Goal: Task Accomplishment & Management: Manage account settings

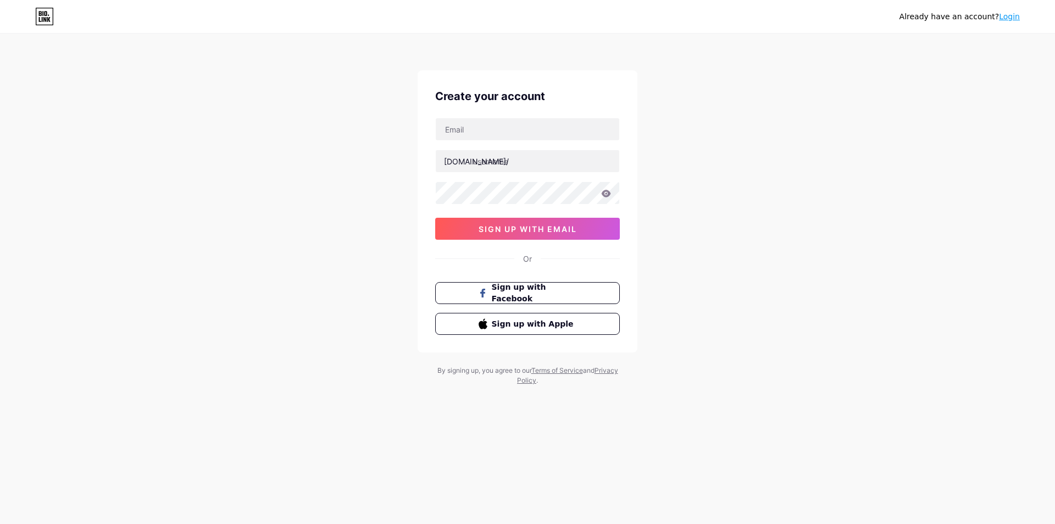
type input "[PERSON_NAME][EMAIL_ADDRESS][DOMAIN_NAME]"
click at [751, 182] on div "Already have an account? Login Create your account [PERSON_NAME][EMAIL_ADDRESS]…" at bounding box center [527, 210] width 1055 height 420
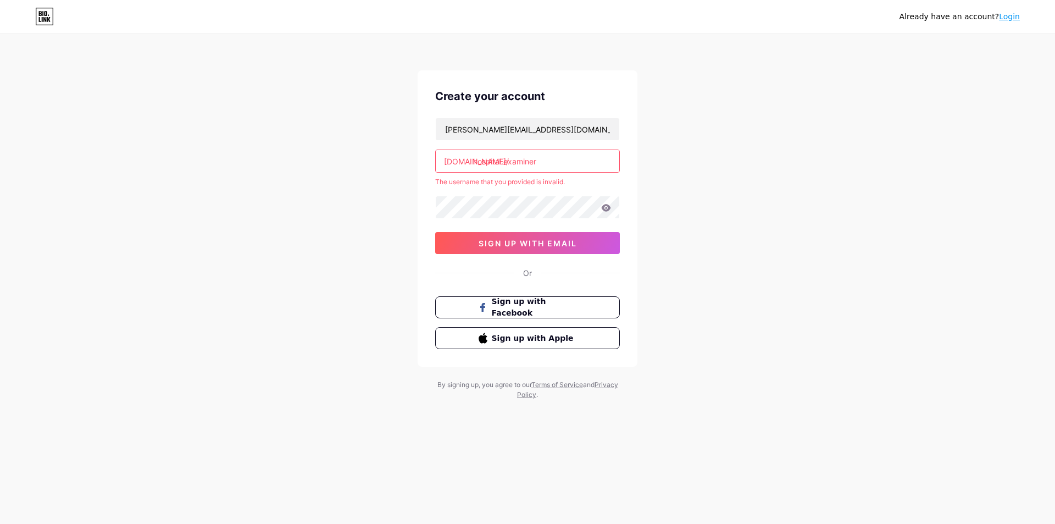
click at [771, 224] on div "Already have an account? Login Create your account [PERSON_NAME][EMAIL_ADDRESS]…" at bounding box center [527, 217] width 1055 height 435
click at [547, 165] on input "hospital.examiner" at bounding box center [528, 161] width 184 height 22
click at [516, 164] on input "hospital.examiner" at bounding box center [528, 161] width 184 height 22
click at [505, 164] on input "hospital.examiner" at bounding box center [528, 161] width 184 height 22
click at [652, 155] on div "Already have an account? Login Create your account [PERSON_NAME][EMAIL_ADDRESS]…" at bounding box center [527, 217] width 1055 height 435
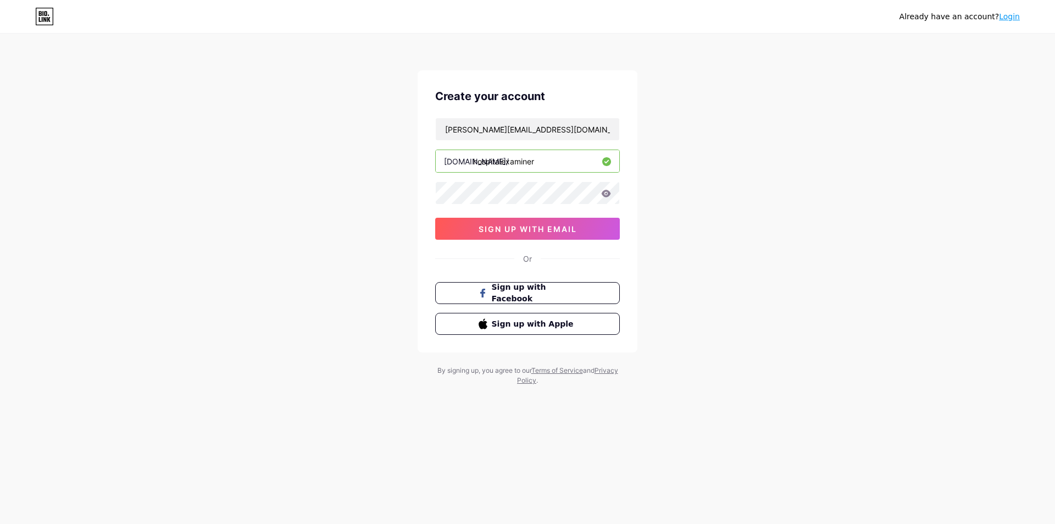
click at [500, 158] on input "hospitalexaminer" at bounding box center [528, 161] width 184 height 22
type input "hospital_examiner"
click at [829, 165] on div "Already have an account? Login Create your account [PERSON_NAME][EMAIL_ADDRESS]…" at bounding box center [527, 210] width 1055 height 420
click at [535, 237] on button "sign up with email" at bounding box center [527, 229] width 185 height 22
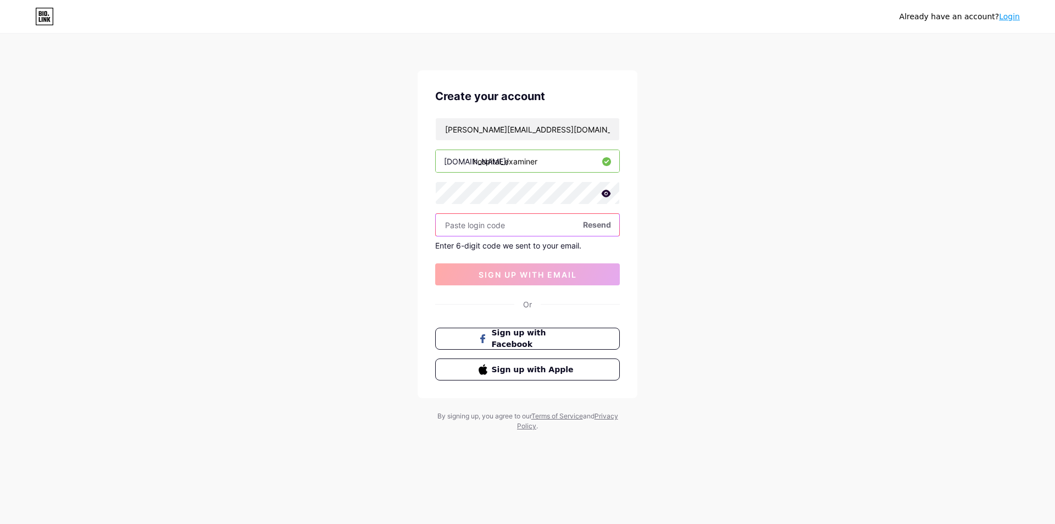
click at [525, 222] on input "text" at bounding box center [528, 225] width 184 height 22
paste input "501921"
type input "501921"
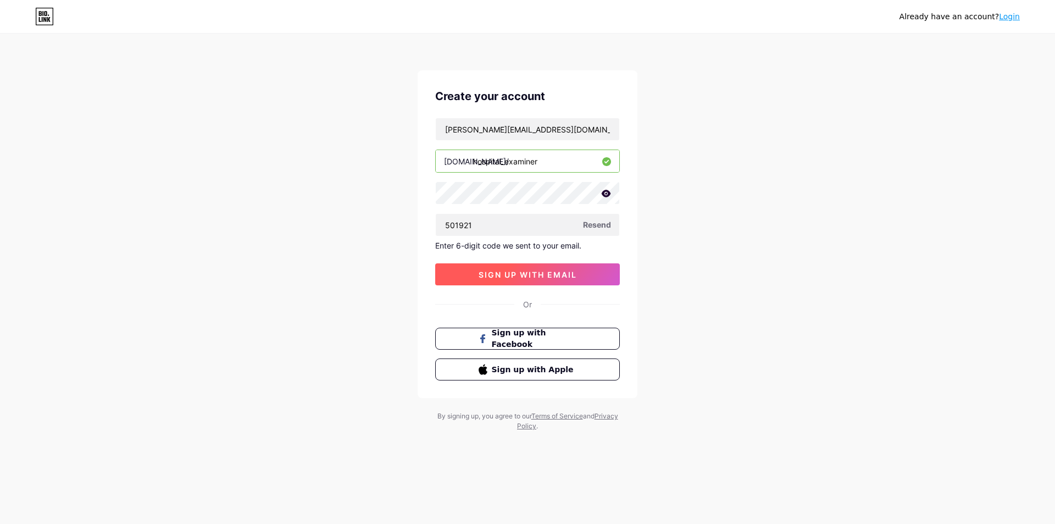
click at [553, 269] on button "sign up with email" at bounding box center [527, 274] width 185 height 22
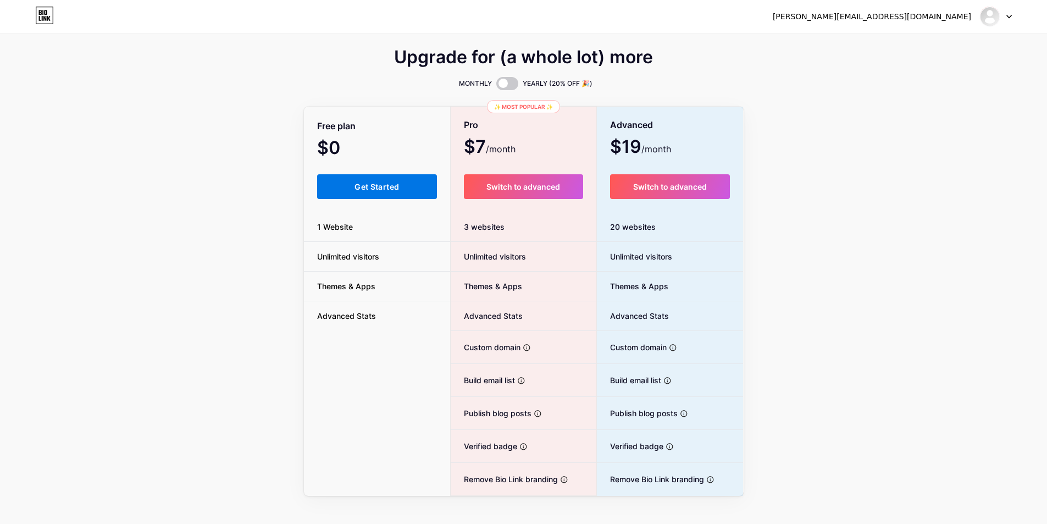
click at [379, 187] on span "Get Started" at bounding box center [376, 186] width 45 height 9
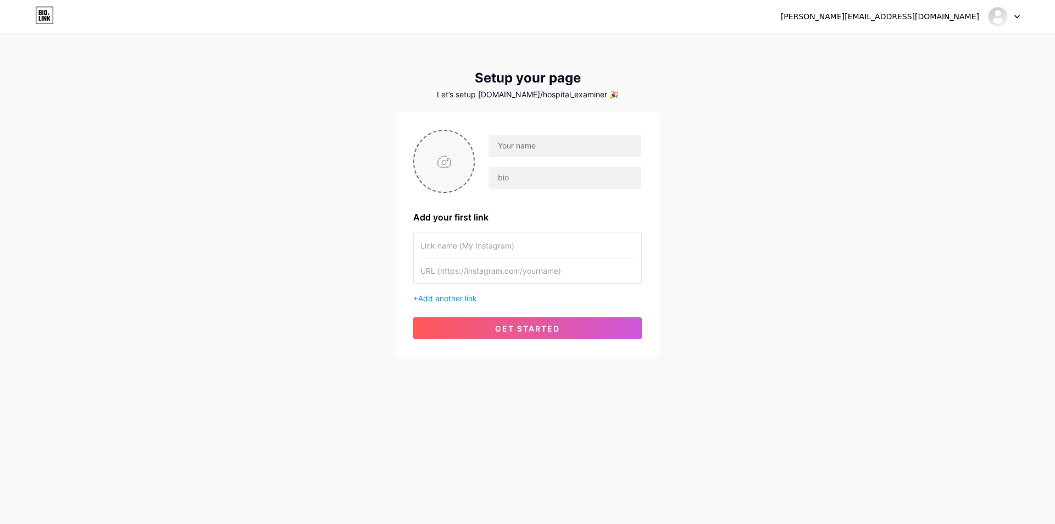
click at [452, 152] on input "file" at bounding box center [443, 161] width 59 height 61
type input "C:\fakepath\300251883_588766049620002_171993826861876536_n.png"
click at [516, 147] on input "text" at bounding box center [565, 146] width 153 height 22
type input "[PERSON_NAME][EMAIL_ADDRESS][DOMAIN_NAME]"
type input "Hospital Examiner"
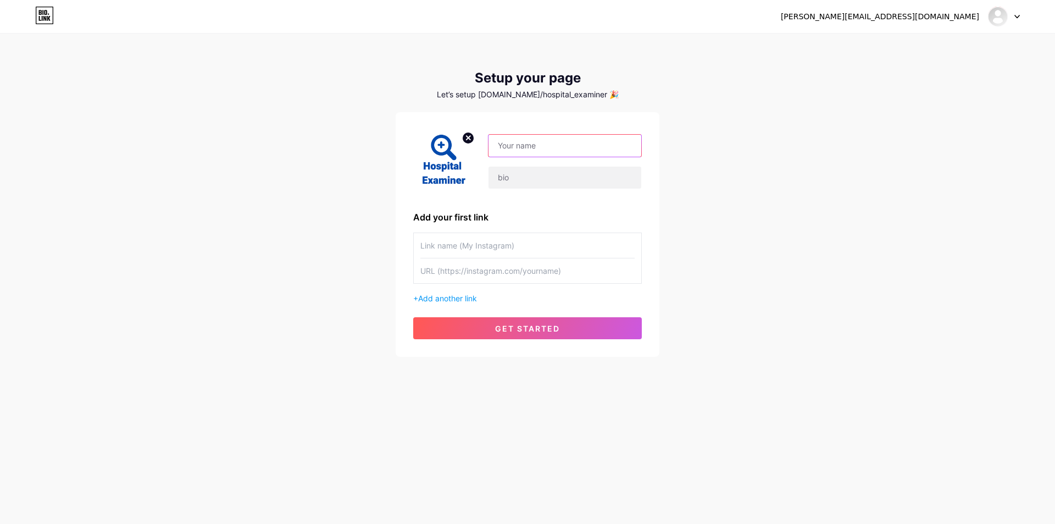
type input "Hospital Examiner"
click at [608, 150] on input "[PERSON_NAME][EMAIL_ADDRESS][DOMAIN_NAME]" at bounding box center [565, 146] width 153 height 22
type input "H"
click at [506, 241] on input "Hospital Examiner" at bounding box center [527, 245] width 214 height 25
click at [536, 148] on input "H" at bounding box center [565, 146] width 153 height 22
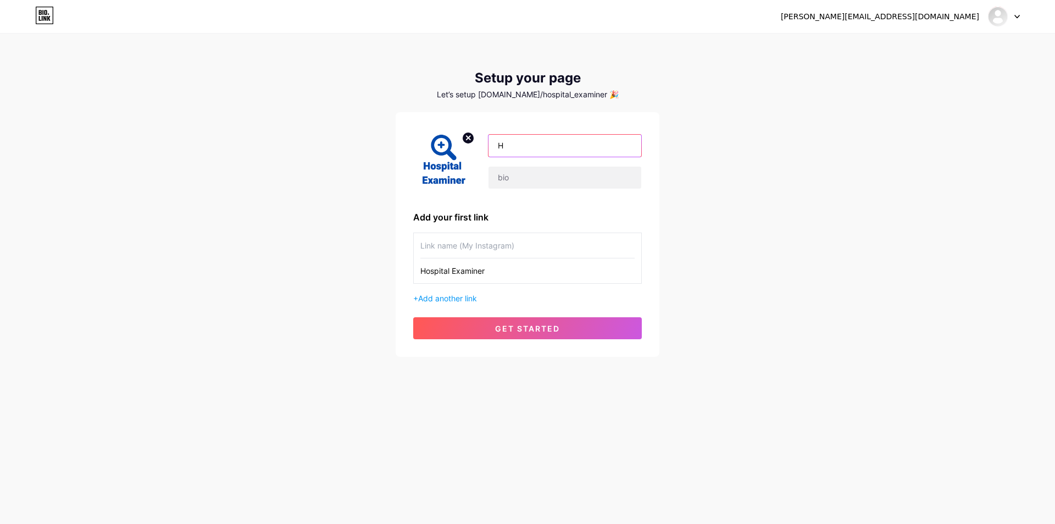
paste input "Hospital Examiner"
paste input "text"
type input "Hospital Examiner"
click at [551, 188] on input "text" at bounding box center [565, 177] width 153 height 22
paste input "Hospital Directory & Review Website"
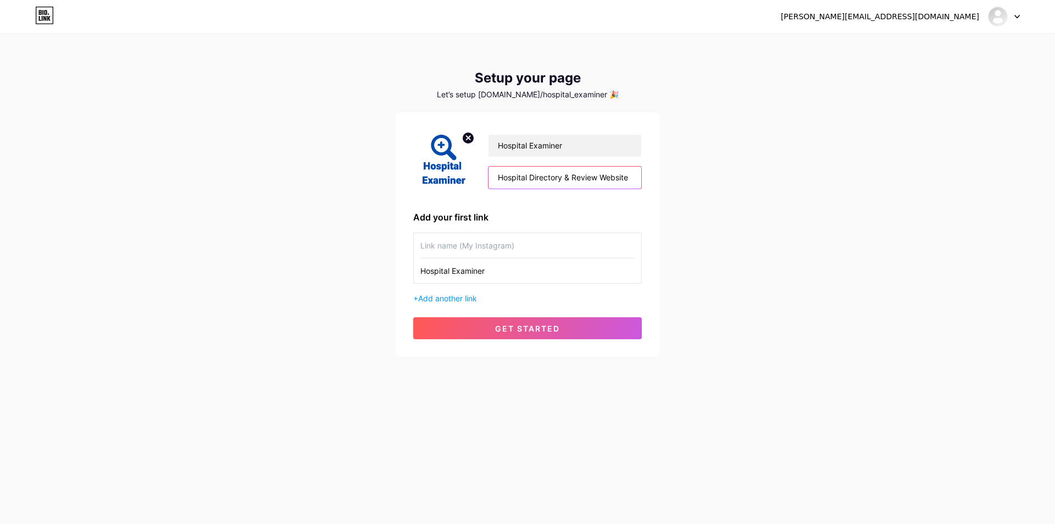
click at [612, 185] on input "Hospital Directory & Review Website" at bounding box center [565, 177] width 153 height 22
paste input "Examiner is a global hospital directory helping users compare 140,000+ hospital…"
type input "Hospital Examiner is a global hospital directory helping users compare 140,000+…"
click at [867, 226] on div "[PERSON_NAME][EMAIL_ADDRESS][DOMAIN_NAME] Dashboard Logout Setup your page Let’…" at bounding box center [527, 196] width 1055 height 392
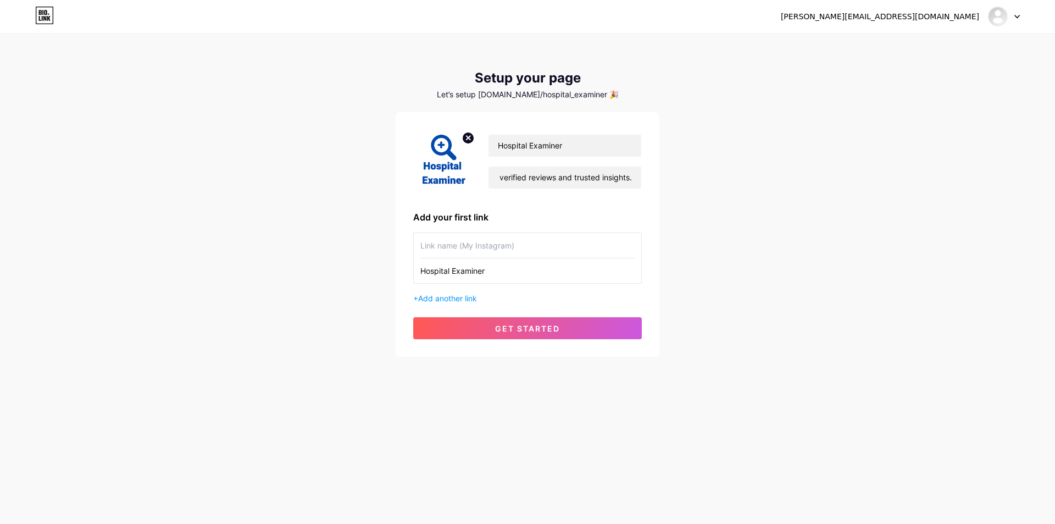
scroll to position [0, 0]
click at [515, 253] on input "text" at bounding box center [527, 245] width 214 height 25
click at [474, 277] on input "Hospital Examiner" at bounding box center [527, 270] width 214 height 25
click at [504, 277] on input "Hospital Examiner" at bounding box center [527, 270] width 214 height 25
click at [459, 301] on span "Add another link" at bounding box center [447, 297] width 59 height 9
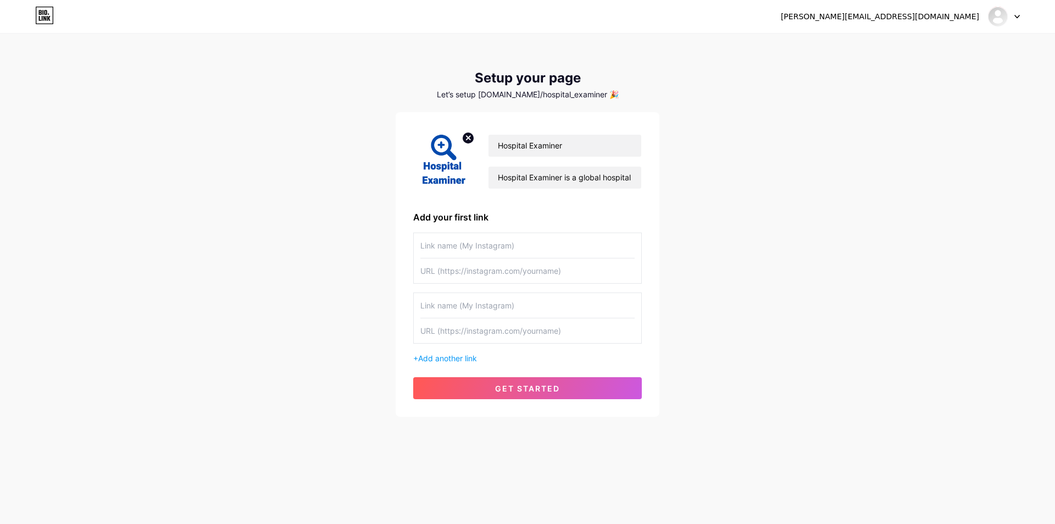
click at [539, 303] on input "text" at bounding box center [527, 305] width 214 height 25
click at [530, 253] on input "text" at bounding box center [527, 245] width 214 height 25
click at [510, 275] on input "text" at bounding box center [527, 270] width 214 height 25
click at [494, 253] on input "text" at bounding box center [527, 245] width 214 height 25
paste input "Hospital Directory & Review Website"
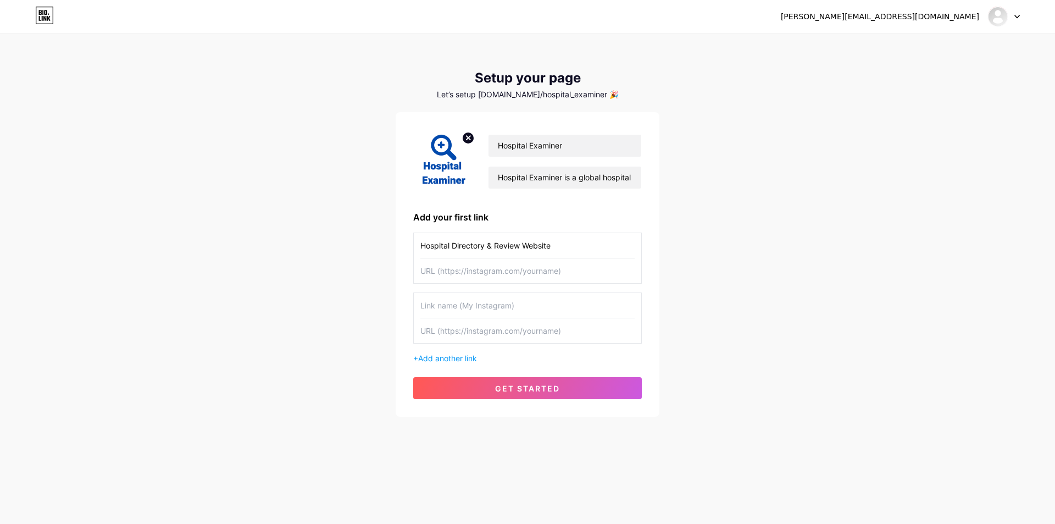
type input "Hospital Directory & Review Website"
click at [514, 274] on input "text" at bounding box center [527, 270] width 214 height 25
paste input "[URL][DOMAIN_NAME]"
type input "[URL][DOMAIN_NAME]"
click at [583, 248] on input "Hospital Directory & Review Website" at bounding box center [527, 245] width 214 height 25
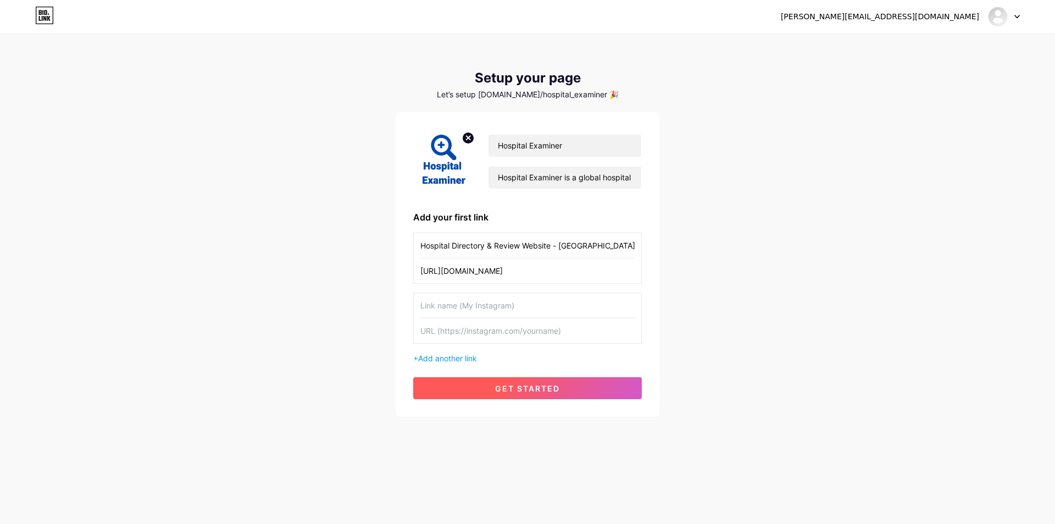
type input "Hospital Directory & Review Website - [GEOGRAPHIC_DATA]"
click at [570, 398] on button "get started" at bounding box center [527, 388] width 229 height 22
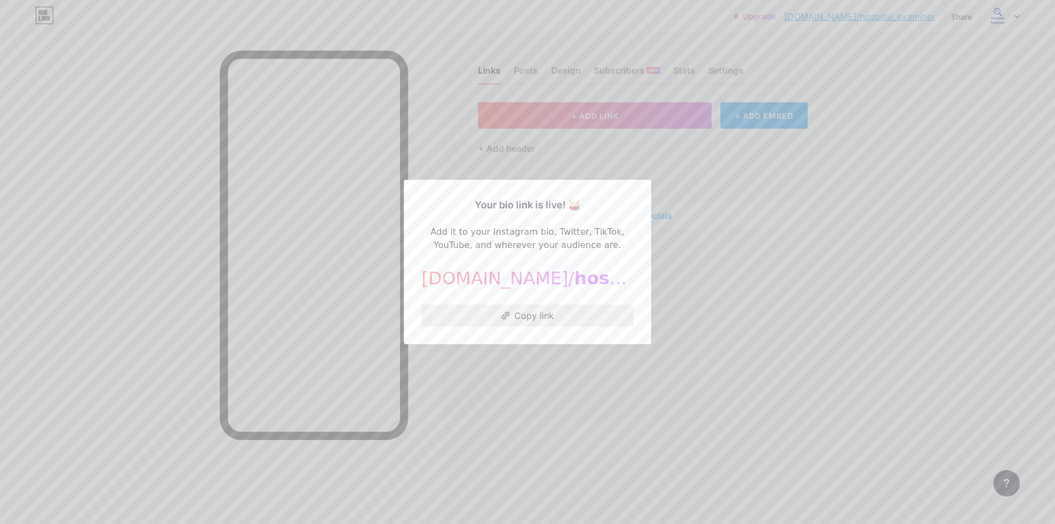
click at [554, 311] on button "Copy link" at bounding box center [527, 315] width 212 height 22
